Goal: Task Accomplishment & Management: Manage account settings

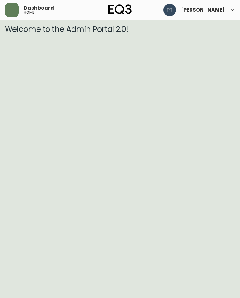
click at [15, 12] on button "button" at bounding box center [12, 10] width 14 height 14
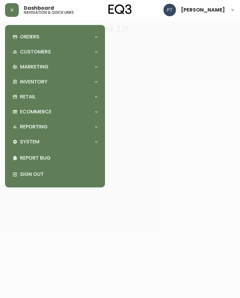
click at [85, 40] on div "Orders" at bounding box center [55, 37] width 90 height 14
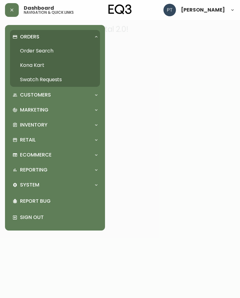
click at [57, 77] on link "Swatch Requests" at bounding box center [55, 80] width 90 height 14
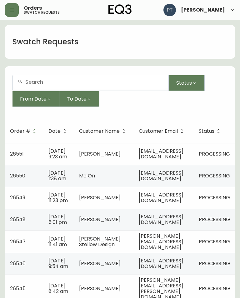
click at [194, 148] on td "[EMAIL_ADDRESS][DOMAIN_NAME]" at bounding box center [164, 154] width 60 height 22
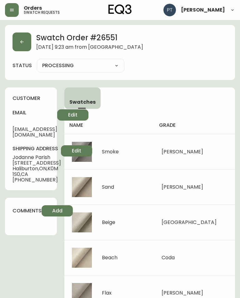
click at [18, 45] on button "button" at bounding box center [22, 42] width 19 height 19
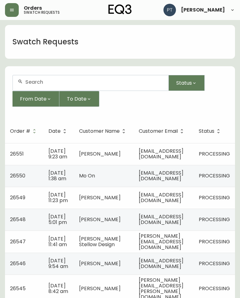
click at [174, 176] on span "[EMAIL_ADDRESS][DOMAIN_NAME]" at bounding box center [161, 175] width 45 height 13
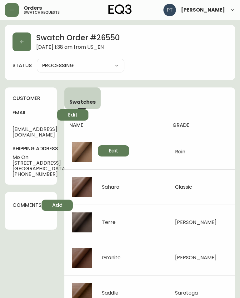
click at [31, 41] on button "button" at bounding box center [22, 42] width 19 height 19
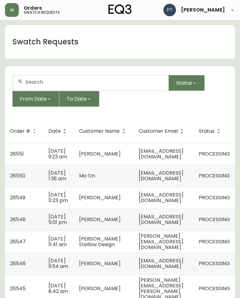
click at [178, 203] on td "[EMAIL_ADDRESS][DOMAIN_NAME]" at bounding box center [164, 198] width 60 height 22
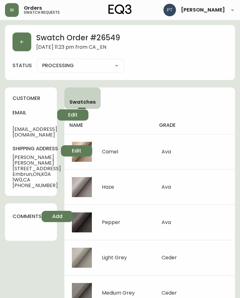
click at [14, 38] on button "button" at bounding box center [22, 42] width 19 height 19
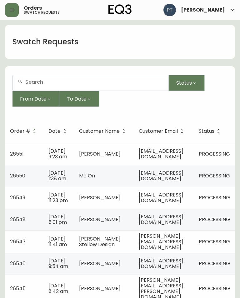
click at [173, 220] on span "[EMAIL_ADDRESS][DOMAIN_NAME]" at bounding box center [161, 219] width 45 height 13
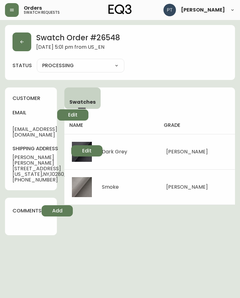
click at [25, 41] on button "button" at bounding box center [22, 42] width 19 height 19
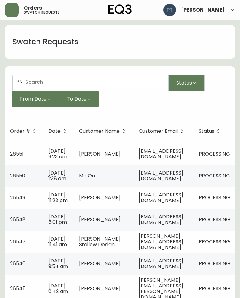
click at [174, 244] on span "[PERSON_NAME][EMAIL_ADDRESS][DOMAIN_NAME]" at bounding box center [161, 242] width 45 height 18
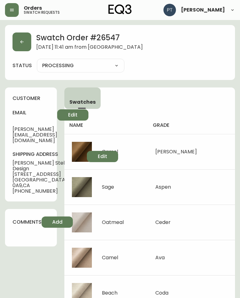
click at [16, 40] on button "button" at bounding box center [22, 42] width 19 height 19
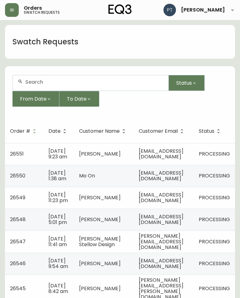
click at [174, 266] on span "[EMAIL_ADDRESS][DOMAIN_NAME]" at bounding box center [161, 263] width 45 height 13
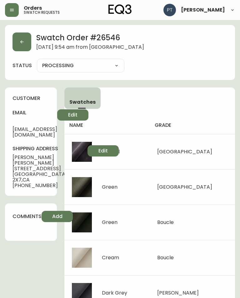
click at [27, 40] on button "button" at bounding box center [22, 42] width 19 height 19
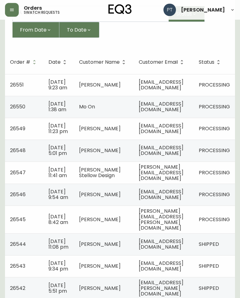
scroll to position [71, 0]
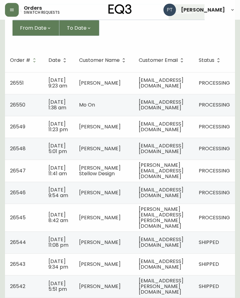
click at [180, 220] on td "[PERSON_NAME][EMAIL_ADDRESS][PERSON_NAME][DOMAIN_NAME]" at bounding box center [164, 218] width 60 height 28
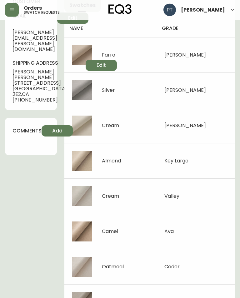
scroll to position [109, 0]
